Goal: Information Seeking & Learning: Learn about a topic

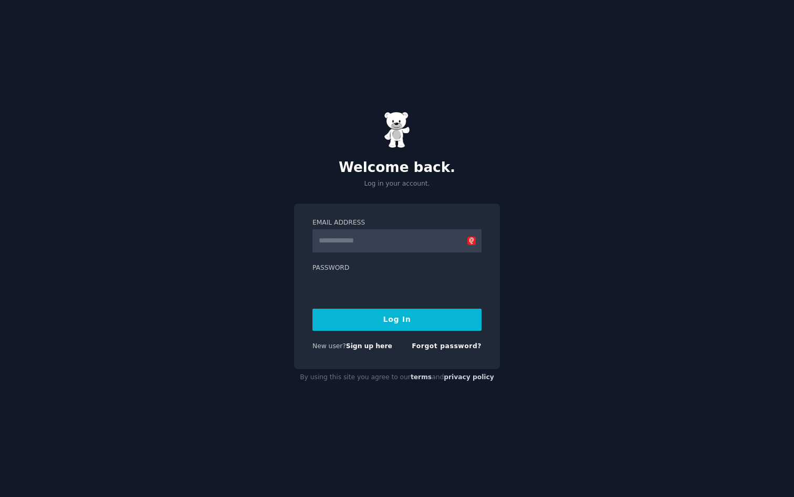
click at [332, 243] on input "Email Address" at bounding box center [397, 240] width 169 height 23
type input "**********"
click at [445, 321] on button "Log In" at bounding box center [397, 319] width 169 height 22
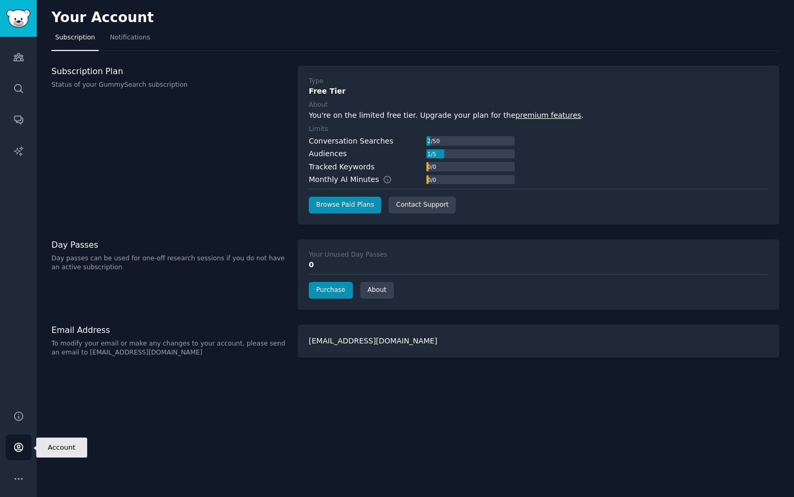
click at [19, 450] on icon "Sidebar" at bounding box center [18, 447] width 8 height 8
click at [16, 89] on icon "Sidebar" at bounding box center [18, 88] width 11 height 11
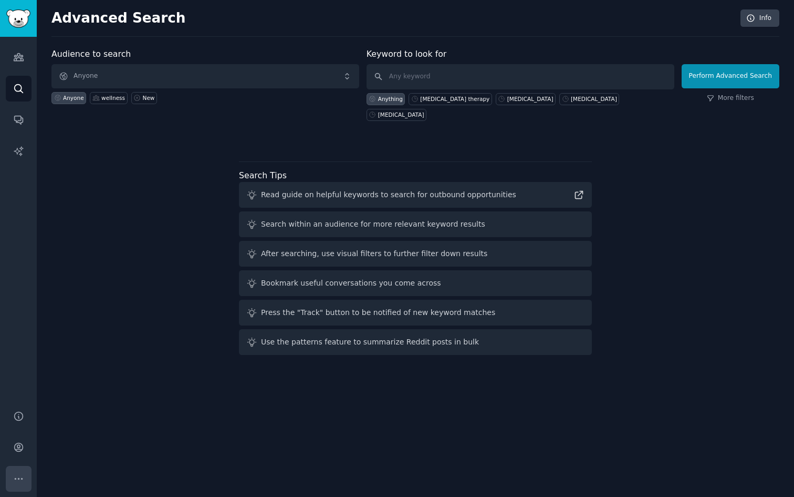
click at [19, 481] on icon "Sidebar" at bounding box center [18, 478] width 11 height 11
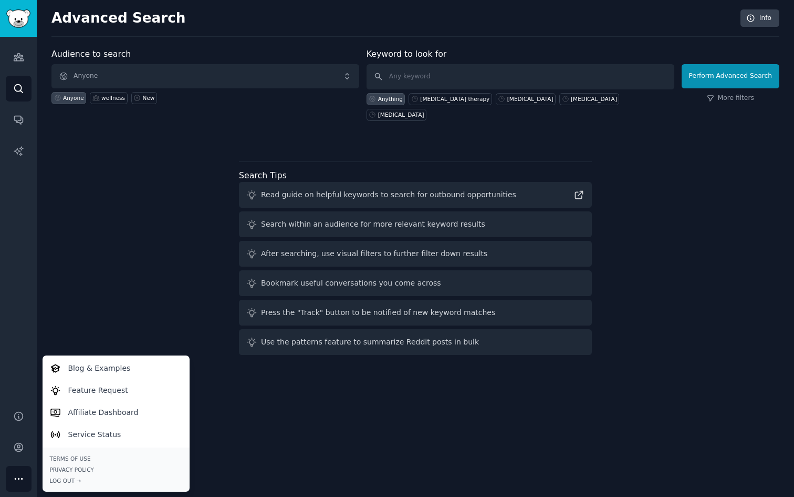
click at [104, 330] on div "Audience to search Anyone Anyone wellness New Keyword to look for Anything test…" at bounding box center [415, 203] width 728 height 311
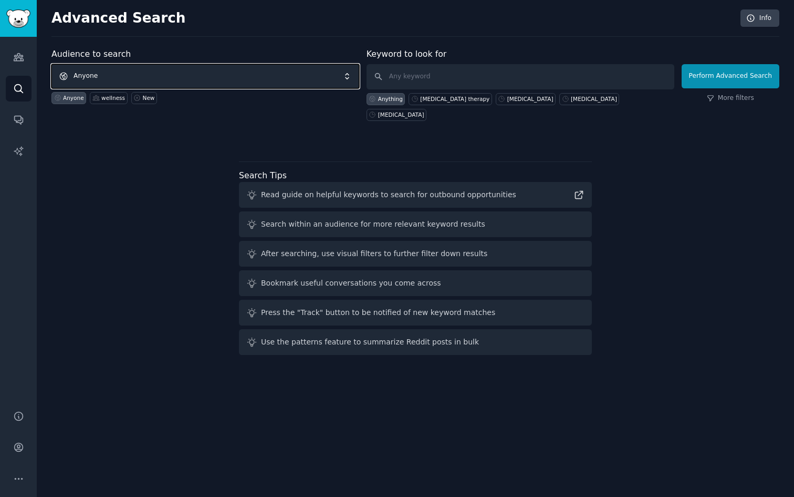
click at [145, 76] on span "Anyone" at bounding box center [205, 76] width 308 height 24
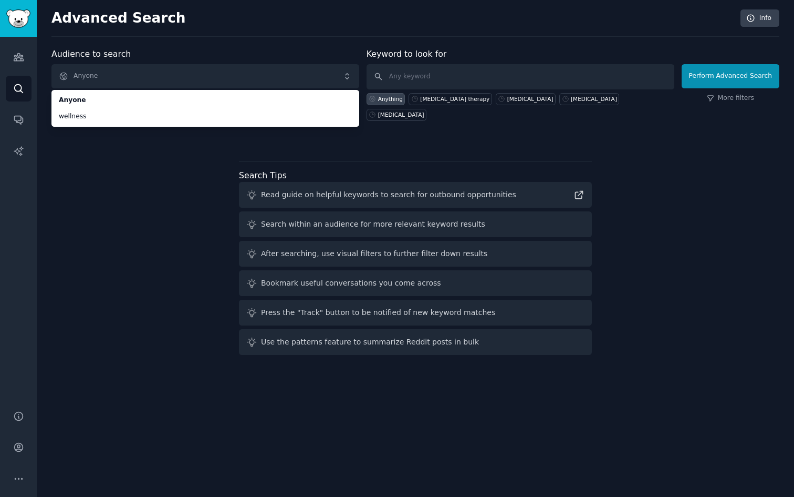
click at [106, 174] on div "Audience to search Anyone Anyone wellness Anyone wellness New Keyword to look f…" at bounding box center [415, 203] width 728 height 311
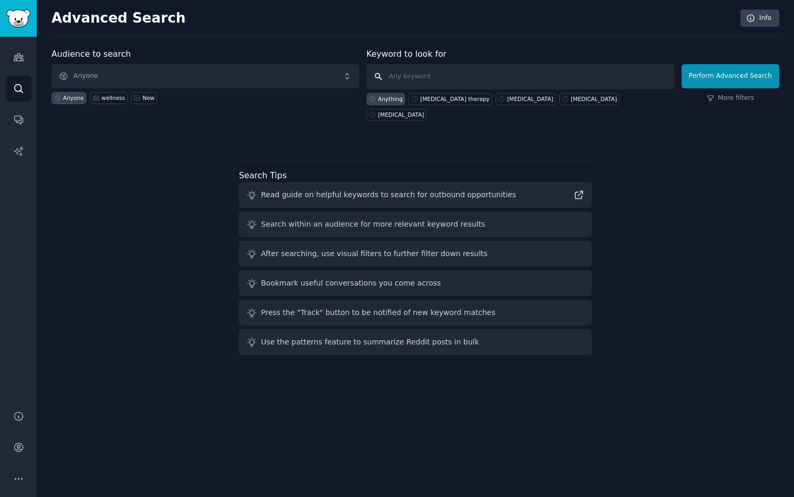
click at [433, 78] on input "text" at bounding box center [521, 76] width 308 height 25
type input "peptide therapy"
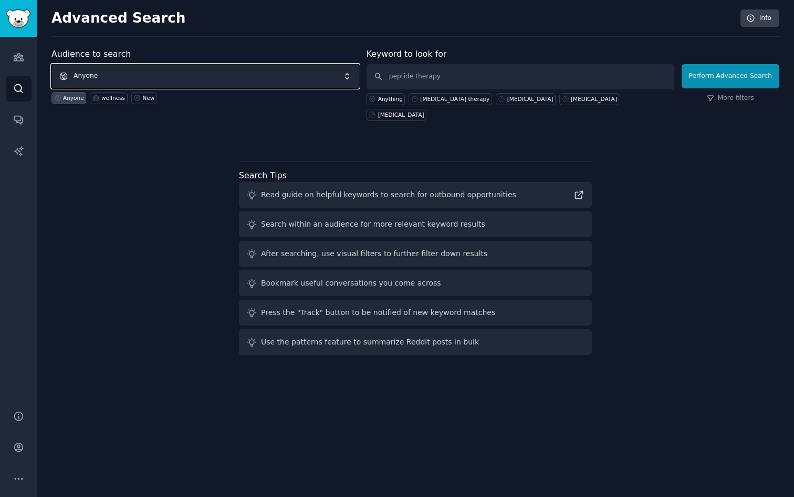
click at [350, 76] on span "Anyone" at bounding box center [205, 76] width 308 height 24
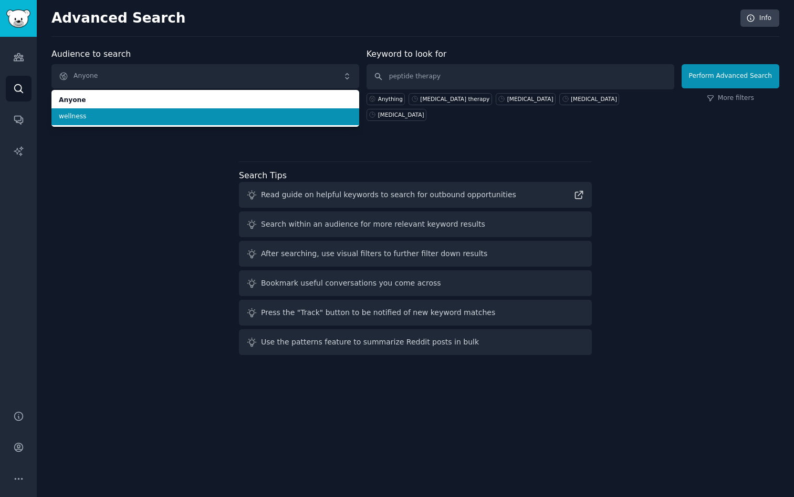
click at [245, 113] on span "wellness" at bounding box center [205, 116] width 293 height 9
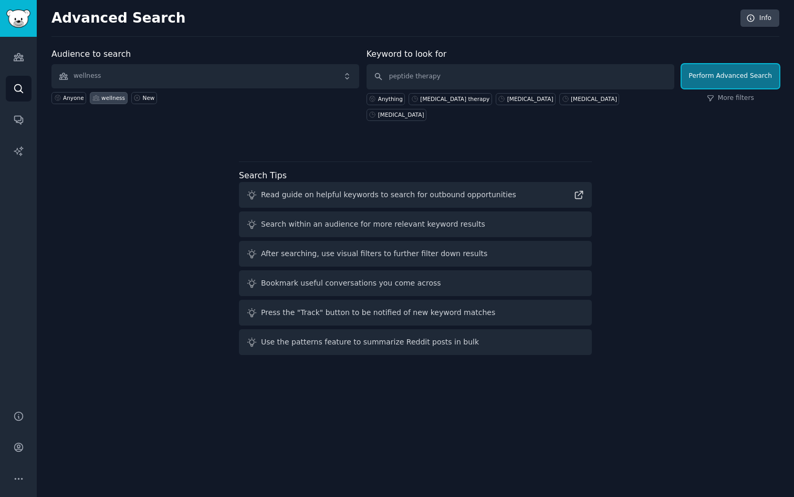
click at [707, 78] on button "Perform Advanced Search" at bounding box center [731, 76] width 98 height 24
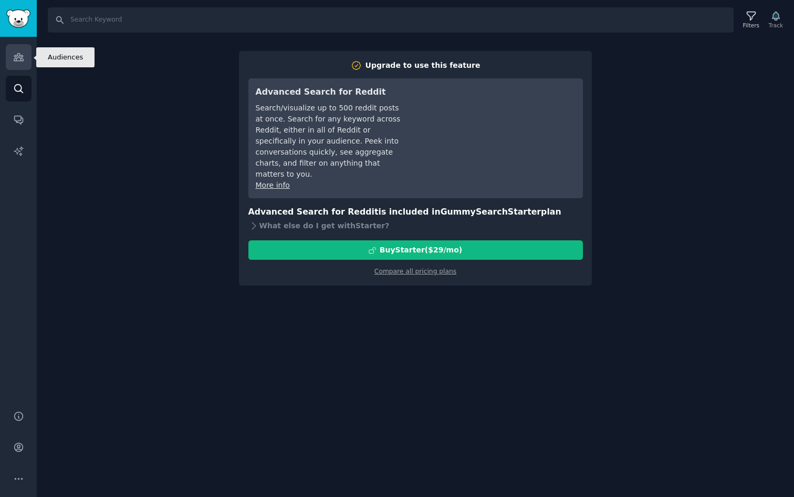
click at [18, 59] on icon "Sidebar" at bounding box center [18, 57] width 9 height 7
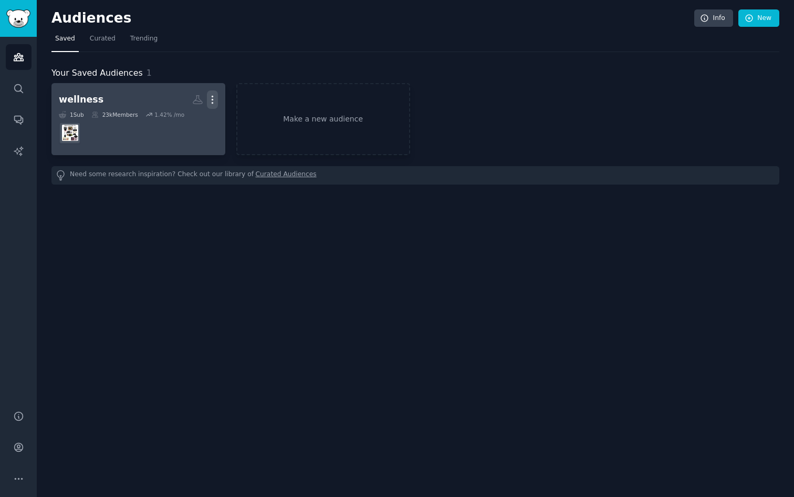
click at [213, 99] on icon "button" at bounding box center [212, 99] width 11 height 11
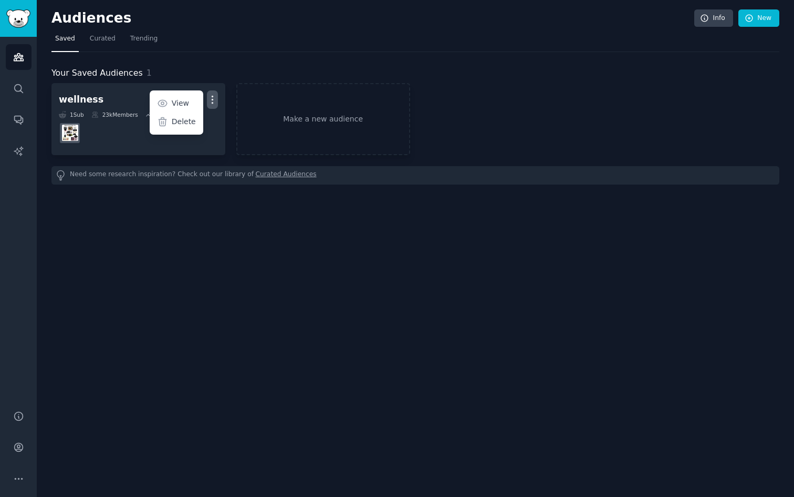
click at [189, 54] on div "Your Saved Audiences 1 wellness Custom Audience More View Delete 1 Sub 23k Memb…" at bounding box center [415, 118] width 728 height 132
click at [101, 38] on span "Curated" at bounding box center [103, 38] width 26 height 9
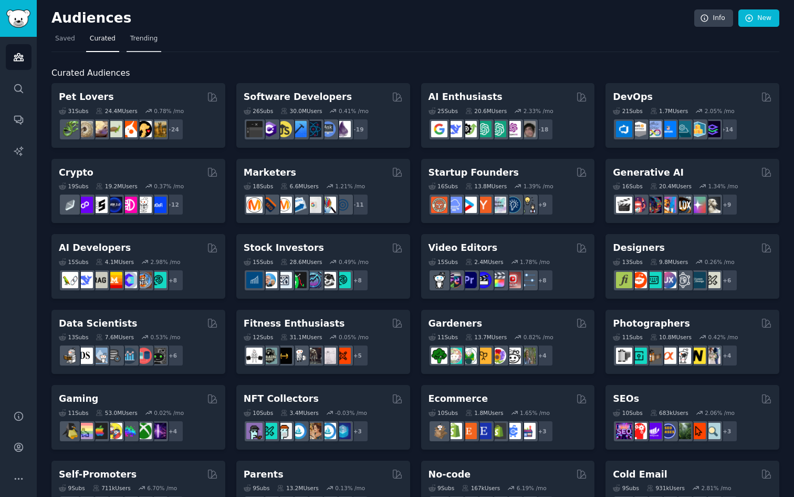
click at [141, 38] on span "Trending" at bounding box center [143, 38] width 27 height 9
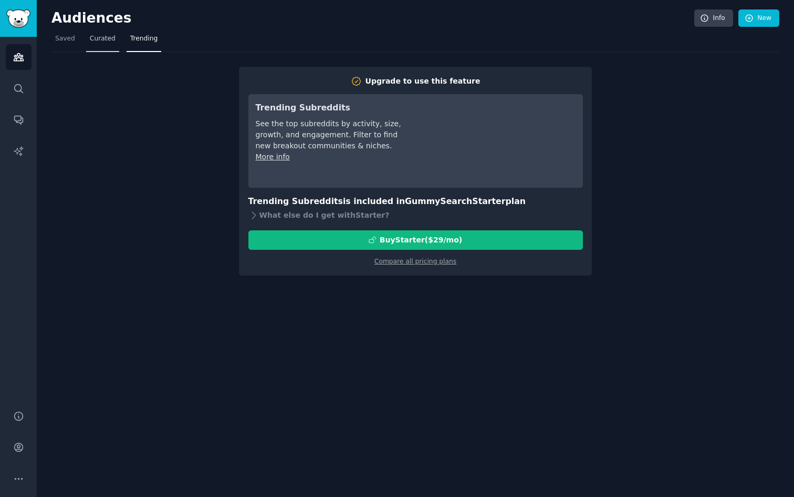
click at [108, 37] on span "Curated" at bounding box center [103, 38] width 26 height 9
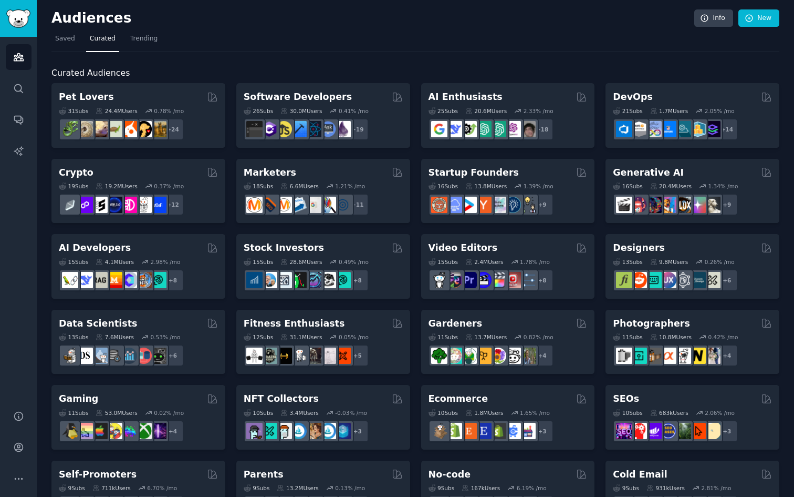
click at [229, 50] on nav "Saved Curated Trending" at bounding box center [415, 41] width 728 height 22
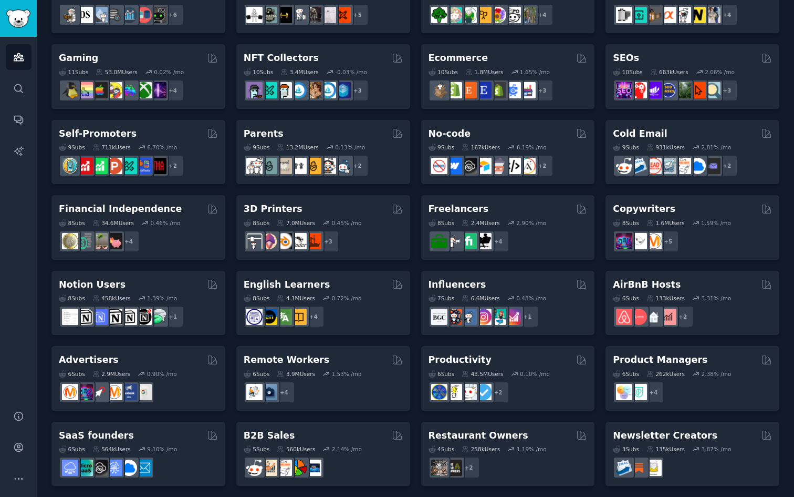
scroll to position [344, 0]
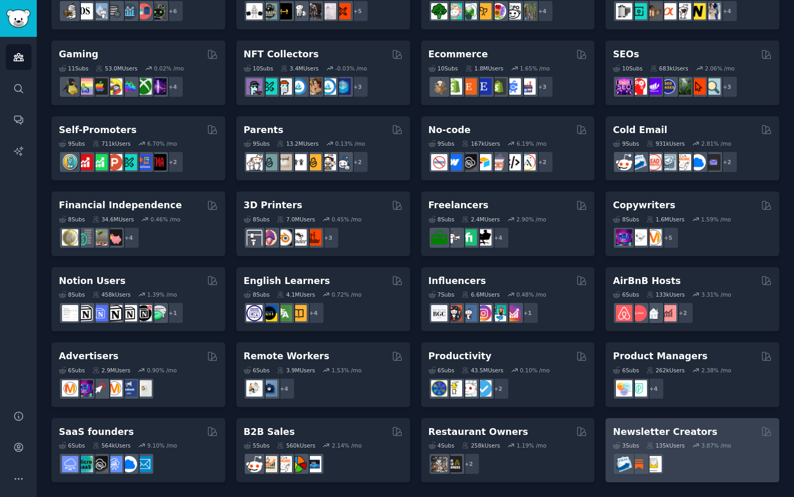
click at [632, 429] on h2 "Newsletter Creators" at bounding box center [665, 431] width 105 height 13
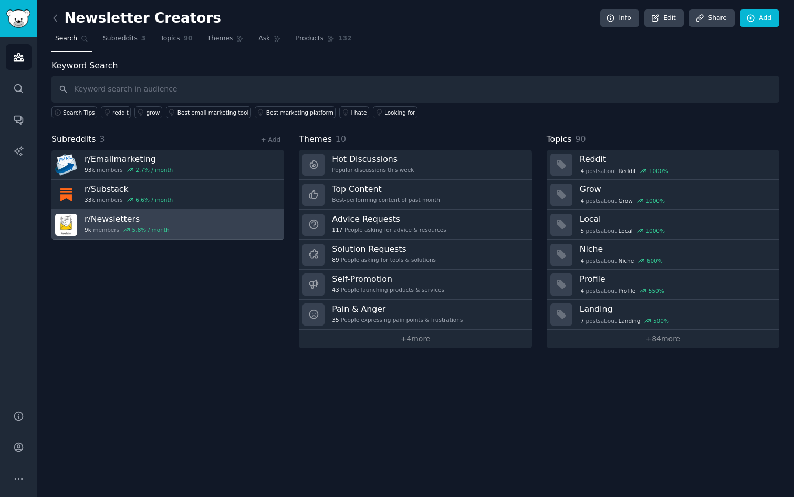
click at [124, 217] on h3 "r/ Newsletters" at bounding box center [127, 218] width 85 height 11
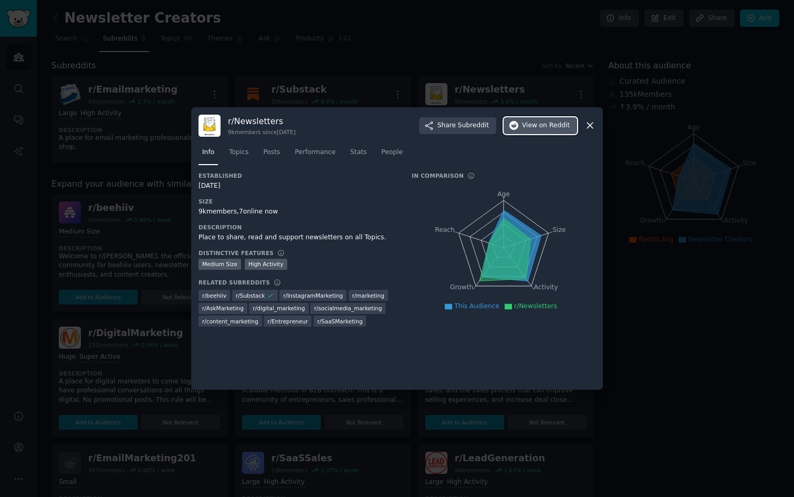
click at [533, 126] on span "View on Reddit" at bounding box center [546, 125] width 48 height 9
